Goal: Navigation & Orientation: Find specific page/section

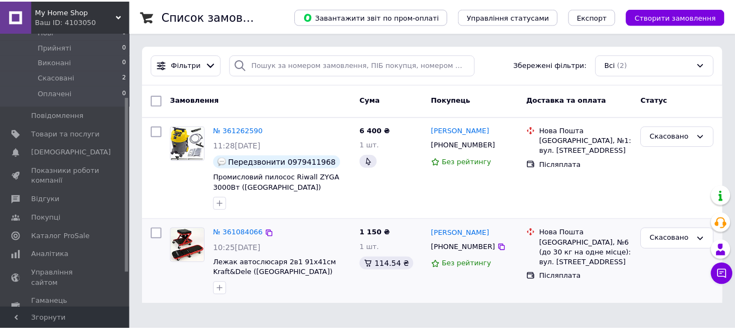
scroll to position [100, 0]
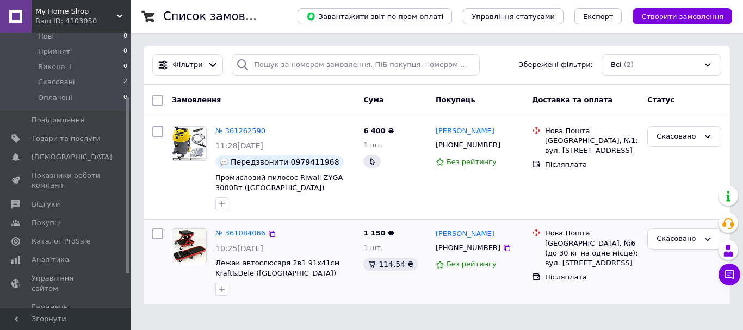
drag, startPoint x: 127, startPoint y: 187, endPoint x: 148, endPoint y: 251, distance: 67.2
click at [148, 251] on div "My Home Shop Ваш ID: 4103050 Сайт My Home Shop Кабінет покупця Перевірити стан …" at bounding box center [371, 159] width 743 height 318
click at [54, 134] on span "Товари та послуги" at bounding box center [66, 139] width 69 height 10
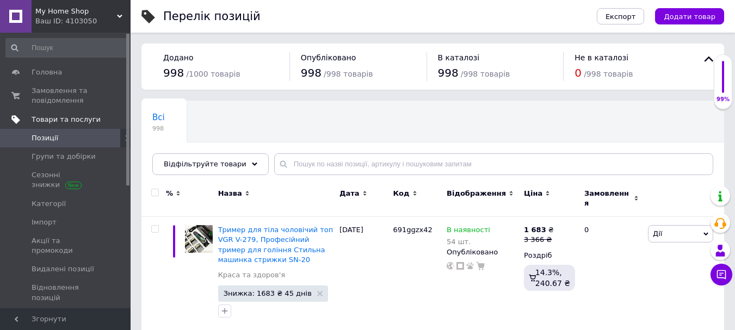
click at [72, 119] on span "Товари та послуги" at bounding box center [66, 120] width 69 height 10
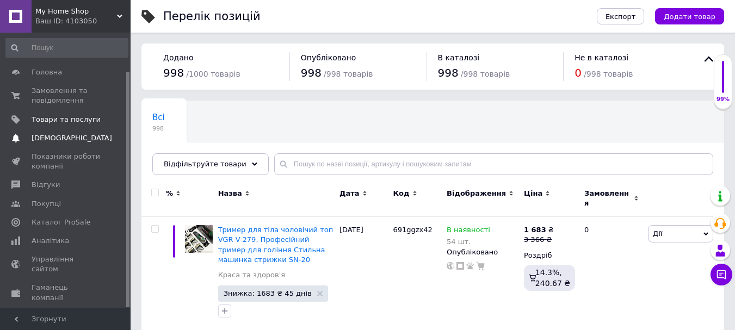
scroll to position [45, 0]
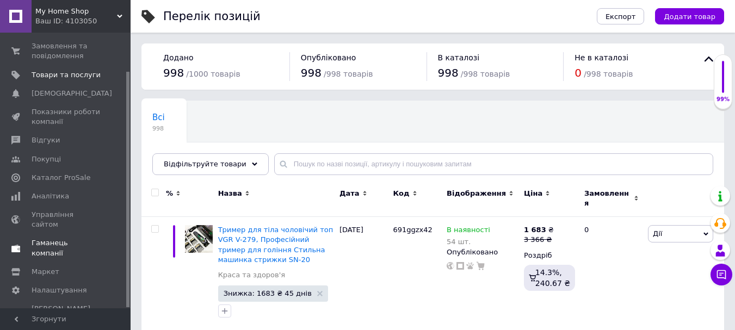
click at [66, 238] on span "Гаманець компанії" at bounding box center [66, 248] width 69 height 20
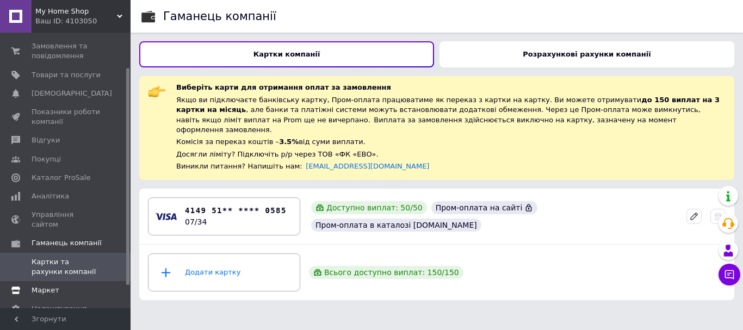
click at [44, 285] on span "Маркет" at bounding box center [46, 290] width 28 height 10
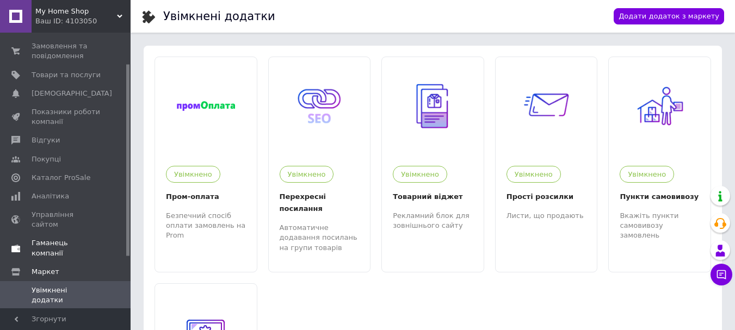
scroll to position [99, 0]
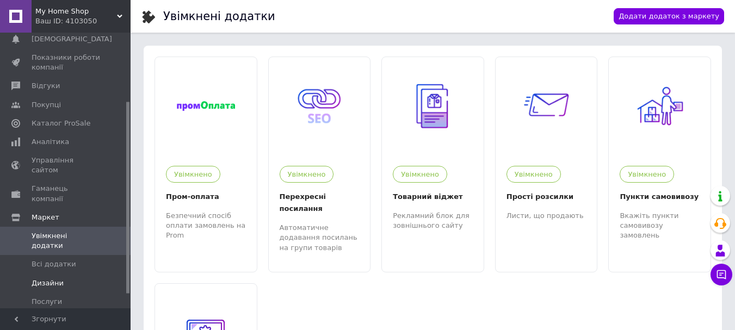
click at [52, 278] on span "Дизайни" at bounding box center [48, 283] width 32 height 10
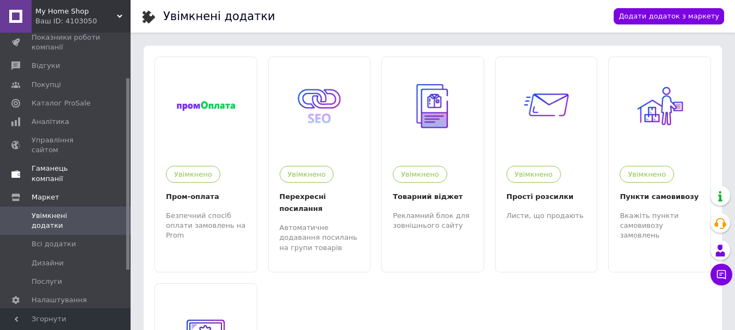
scroll to position [0, 0]
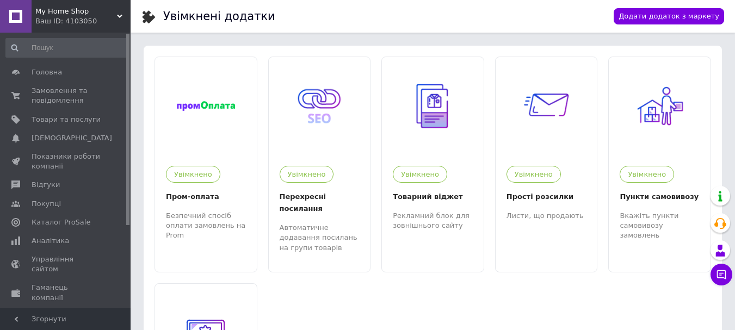
click at [119, 15] on icon at bounding box center [119, 16] width 5 height 5
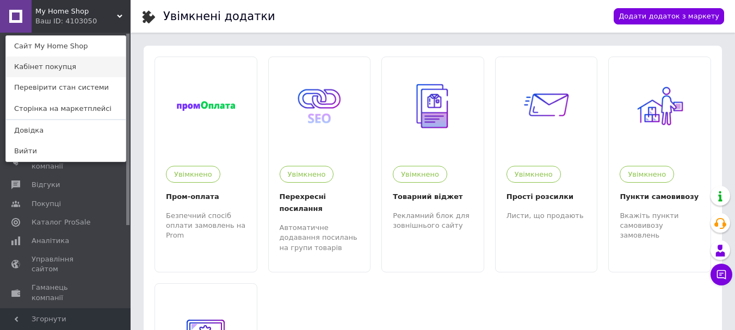
click at [59, 68] on link "Кабінет покупця" at bounding box center [66, 67] width 120 height 21
